Goal: Information Seeking & Learning: Learn about a topic

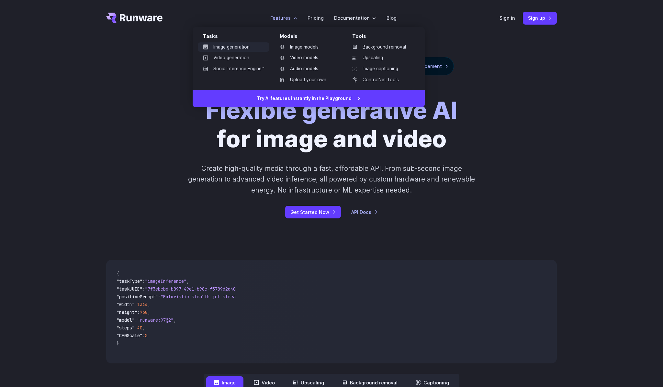
click at [235, 49] on link "Image generation" at bounding box center [234, 47] width 72 height 10
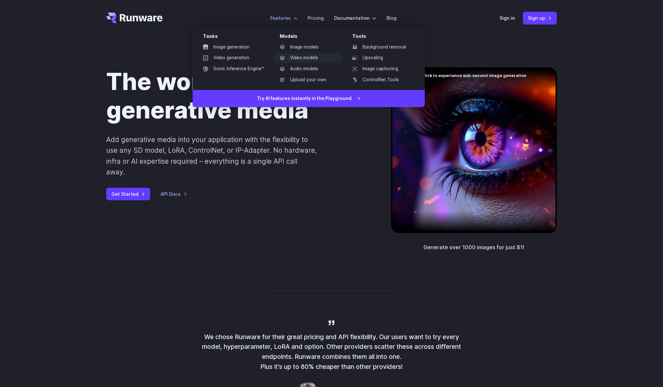
click at [291, 57] on link "Video models" at bounding box center [308, 58] width 67 height 10
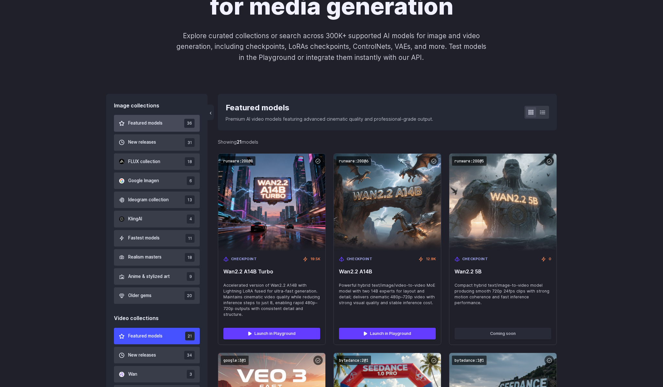
scroll to position [105, 0]
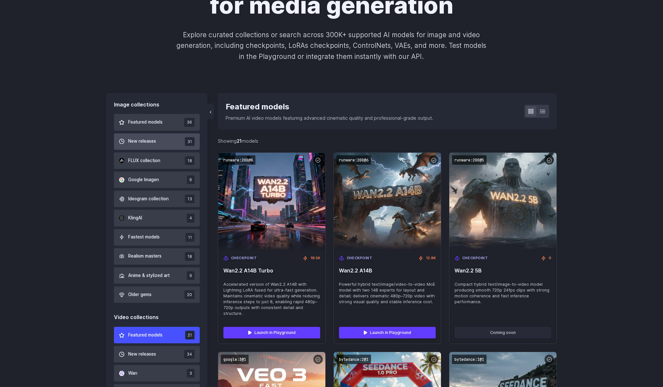
click at [154, 149] on button "New releases 31" at bounding box center [157, 141] width 86 height 17
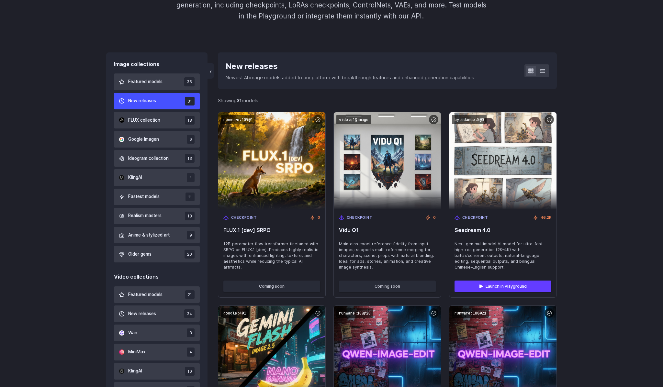
scroll to position [156, 0]
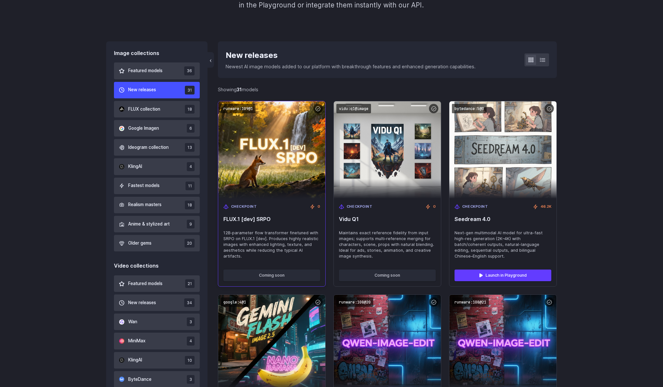
click at [285, 227] on div "Checkpoint 0 FLUX.1 [dev] SRPO 12B‑parameter flow transformer finetuned with SR…" at bounding box center [271, 232] width 107 height 66
click at [282, 177] on img at bounding box center [272, 150] width 118 height 107
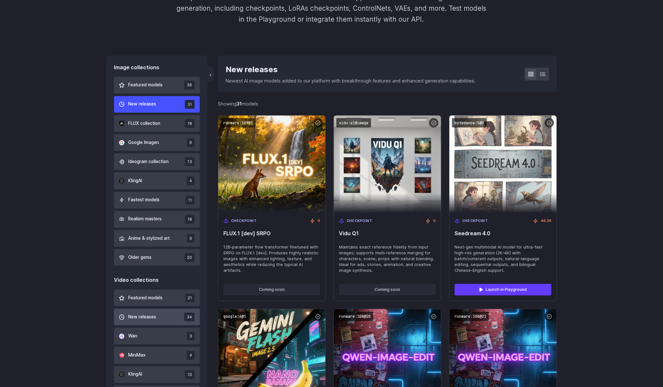
scroll to position [144, 0]
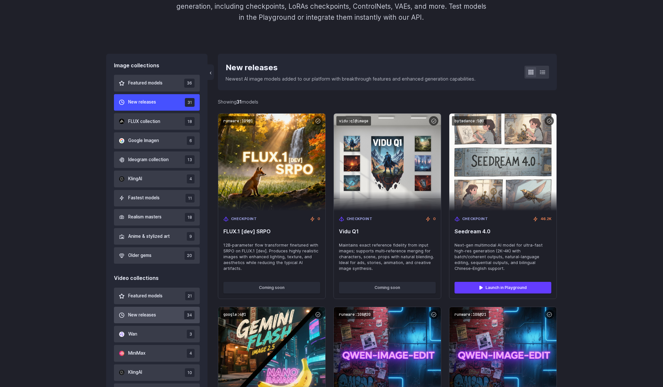
click at [149, 320] on button "New releases 34" at bounding box center [157, 315] width 86 height 17
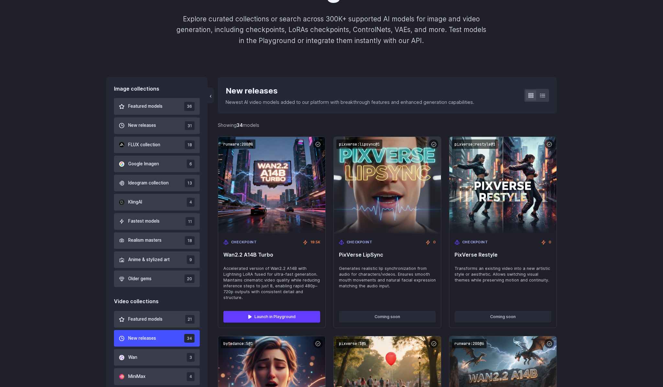
scroll to position [125, 0]
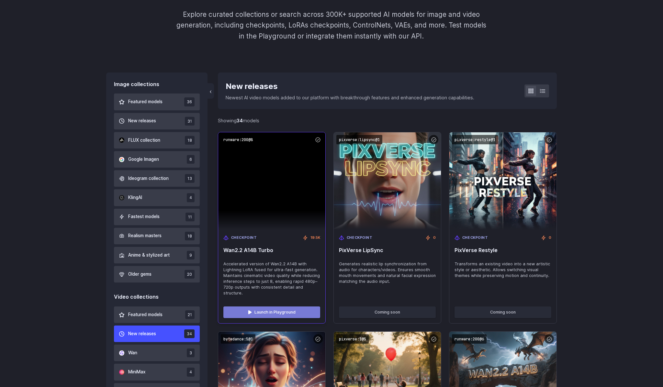
click at [258, 311] on link "Launch in Playground" at bounding box center [271, 313] width 97 height 12
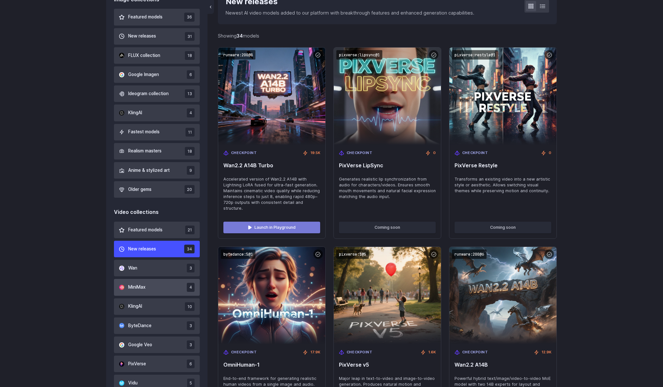
scroll to position [170, 0]
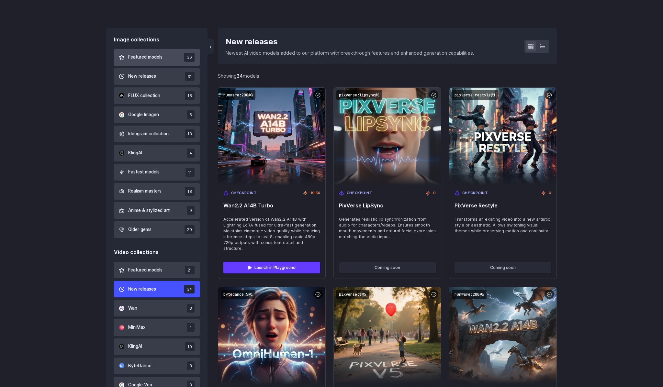
click at [170, 56] on button "Featured models 36" at bounding box center [157, 57] width 86 height 17
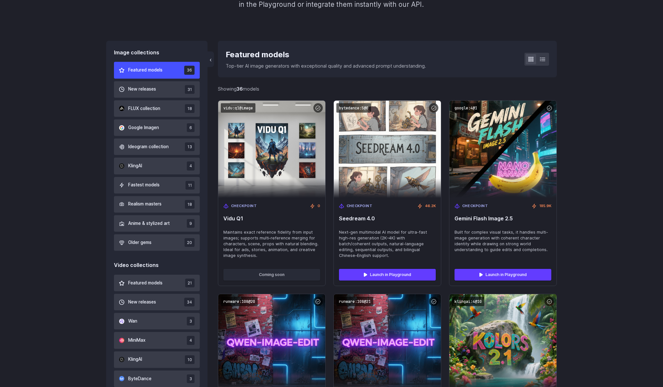
scroll to position [156, 0]
